Goal: Task Accomplishment & Management: Use online tool/utility

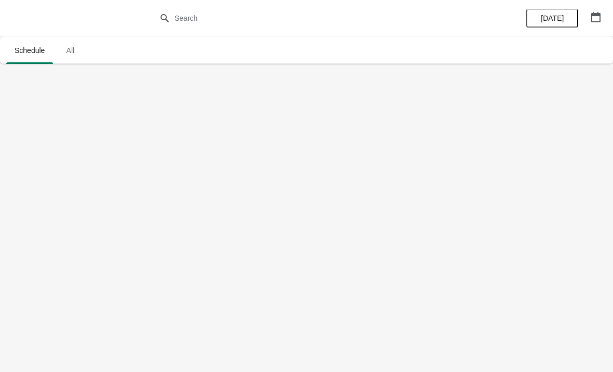
click at [65, 46] on span "All" at bounding box center [70, 50] width 26 height 19
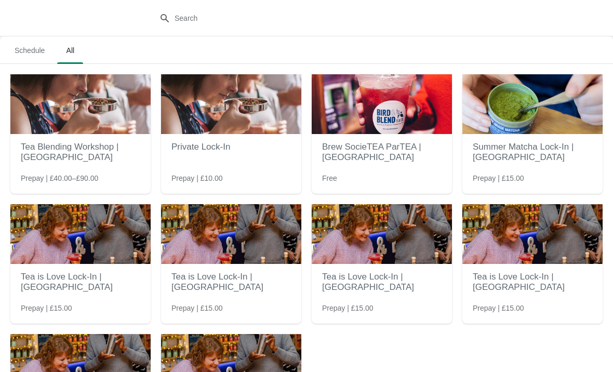
click at [29, 46] on span "Schedule" at bounding box center [29, 50] width 47 height 19
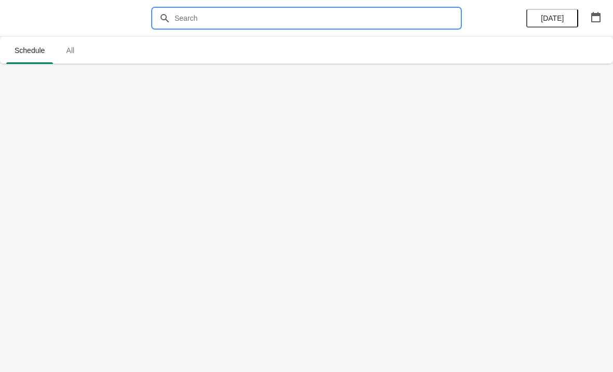
click at [180, 14] on input "text" at bounding box center [317, 18] width 286 height 19
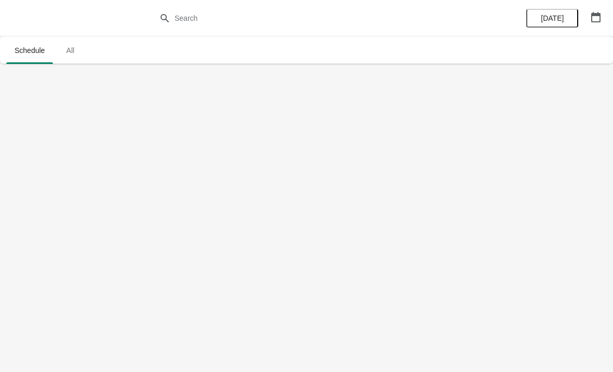
click at [26, 51] on span "Schedule" at bounding box center [29, 50] width 47 height 19
click at [78, 47] on span "All" at bounding box center [70, 50] width 26 height 19
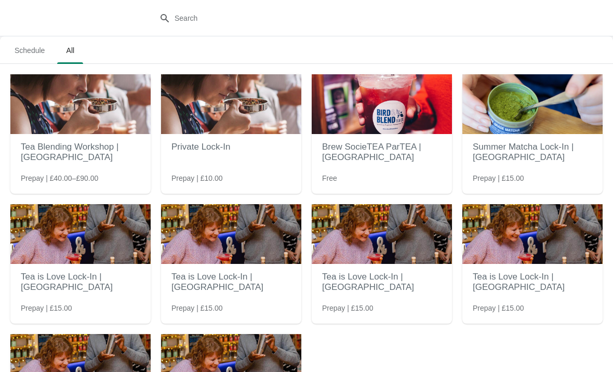
click at [32, 46] on span "Schedule" at bounding box center [29, 50] width 47 height 19
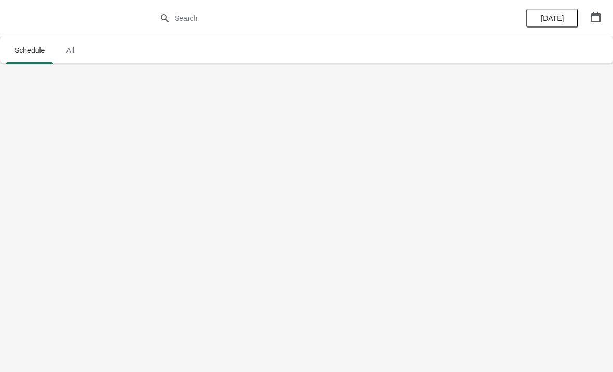
click at [563, 14] on span "[DATE]" at bounding box center [552, 18] width 23 height 8
click at [591, 12] on icon "button" at bounding box center [596, 17] width 10 height 10
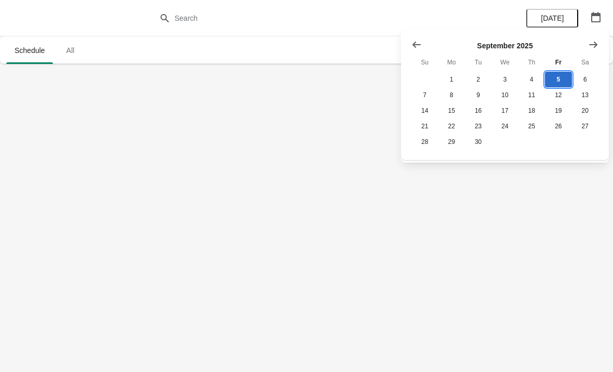
click at [556, 80] on button "5" at bounding box center [558, 80] width 27 height 16
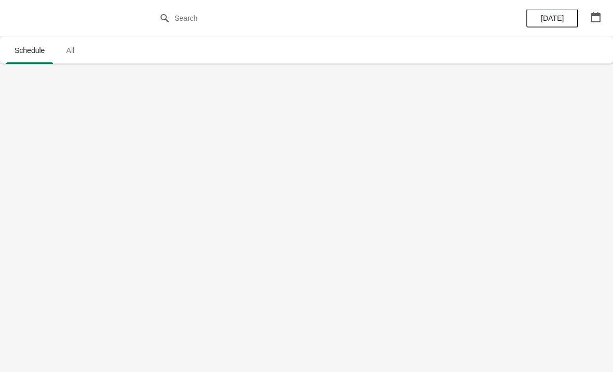
click at [462, 276] on body "Schedule All Schedule All [DATE]" at bounding box center [306, 186] width 613 height 372
